Goal: Task Accomplishment & Management: Manage account settings

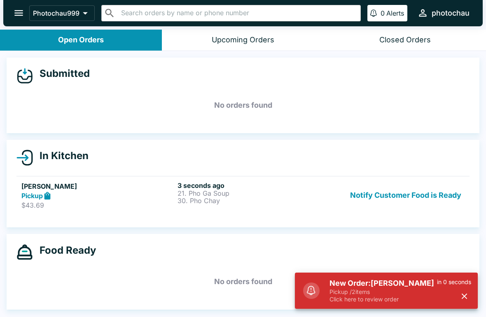
scroll to position [1, 0]
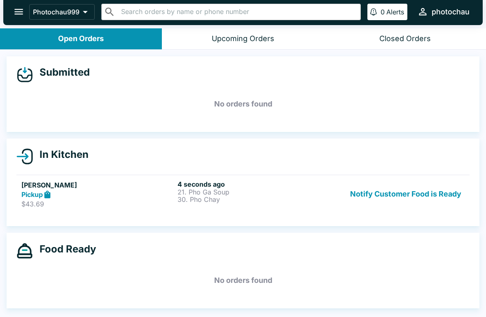
click at [428, 196] on button "Notify Customer Food is Ready" at bounding box center [406, 194] width 118 height 28
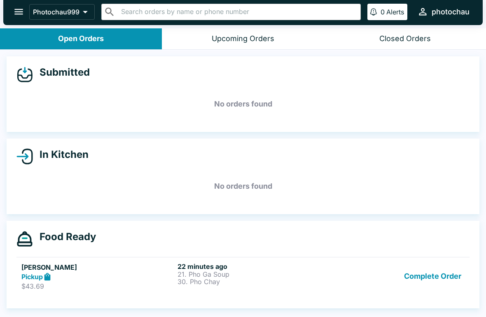
click at [410, 271] on button "Complete Order" at bounding box center [432, 277] width 64 height 28
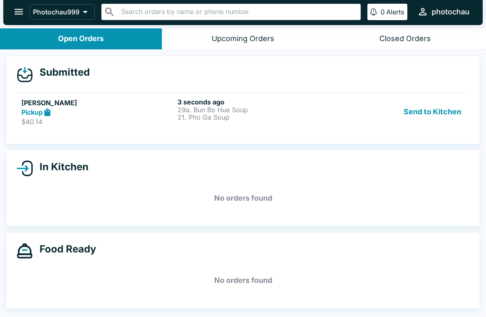
click at [427, 110] on button "Send to Kitchen" at bounding box center [432, 112] width 64 height 28
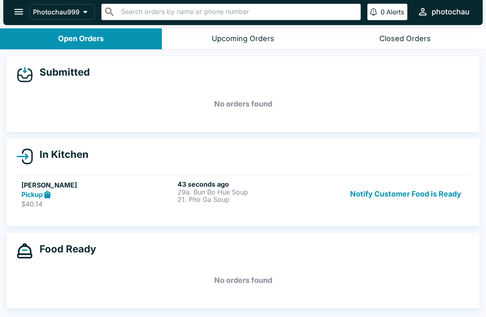
click at [386, 196] on button "Notify Customer Food is Ready" at bounding box center [406, 194] width 118 height 28
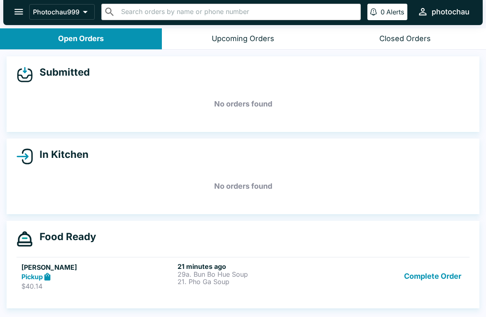
click at [432, 272] on button "Complete Order" at bounding box center [432, 277] width 64 height 28
